Goal: Check status: Check status

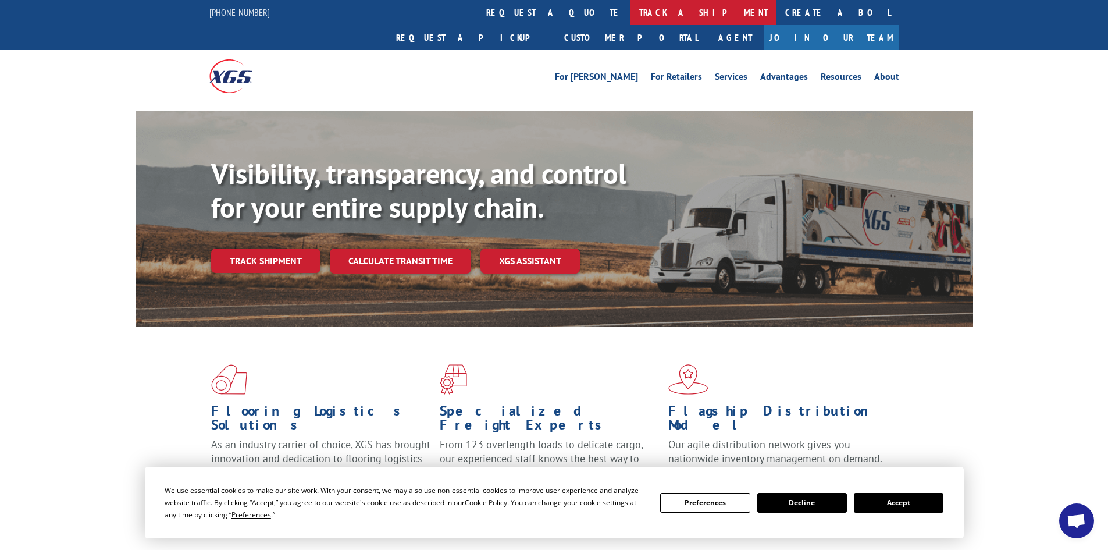
click at [630, 11] on link "track a shipment" at bounding box center [703, 12] width 146 height 25
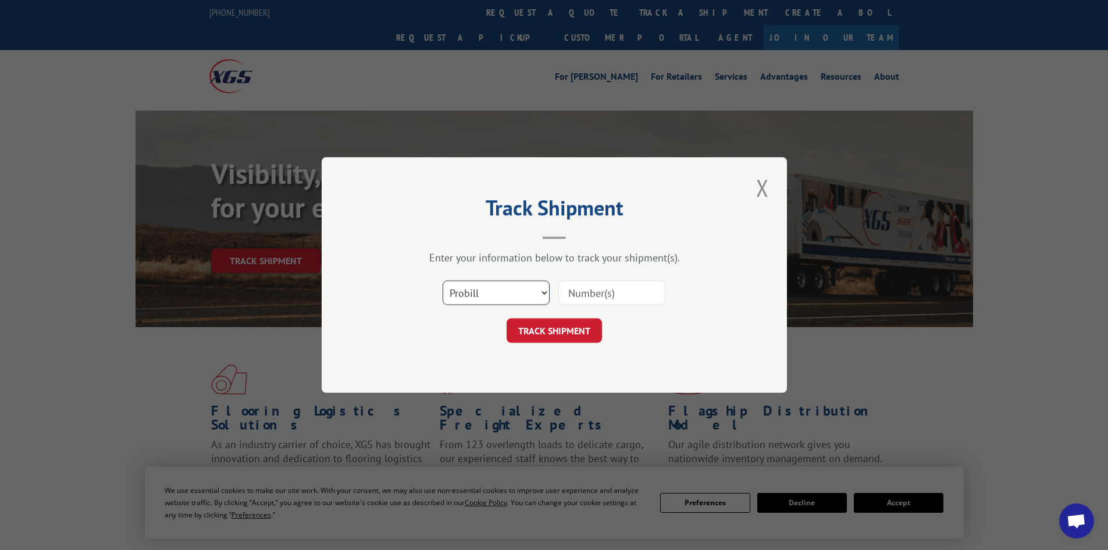
click at [491, 299] on select "Select category... Probill BOL PO" at bounding box center [496, 292] width 107 height 24
select select "bol"
click at [443, 280] on select "Select category... Probill BOL PO" at bounding box center [496, 292] width 107 height 24
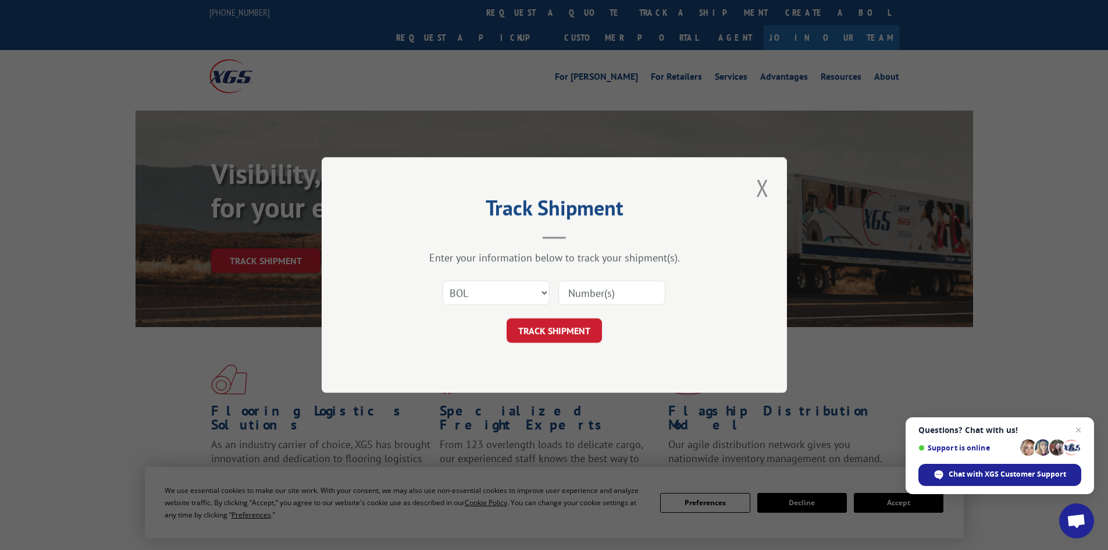
click at [608, 295] on input at bounding box center [611, 292] width 107 height 24
paste input "5945425"
type input "5945425"
drag, startPoint x: 552, startPoint y: 339, endPoint x: 546, endPoint y: 366, distance: 28.1
click at [552, 341] on button "TRACK SHIPMENT" at bounding box center [554, 330] width 95 height 24
